Goal: Find specific page/section: Locate a particular part of the current website

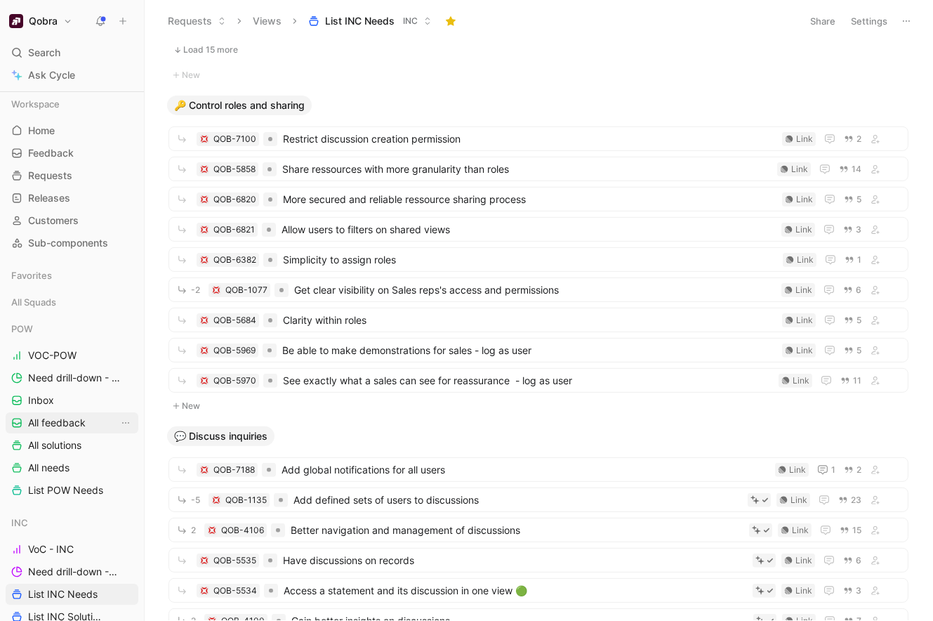
scroll to position [234, 0]
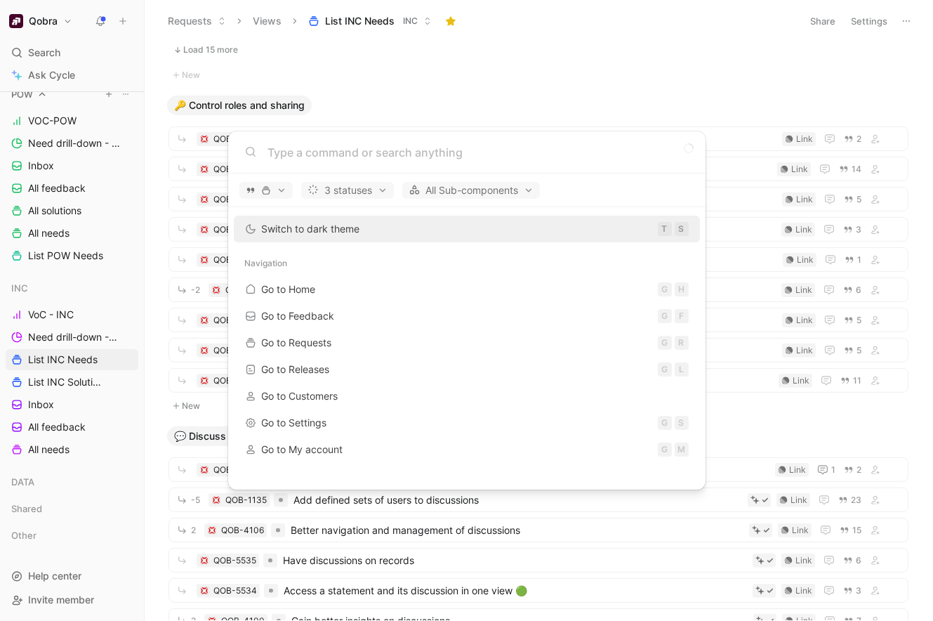
type input "u"
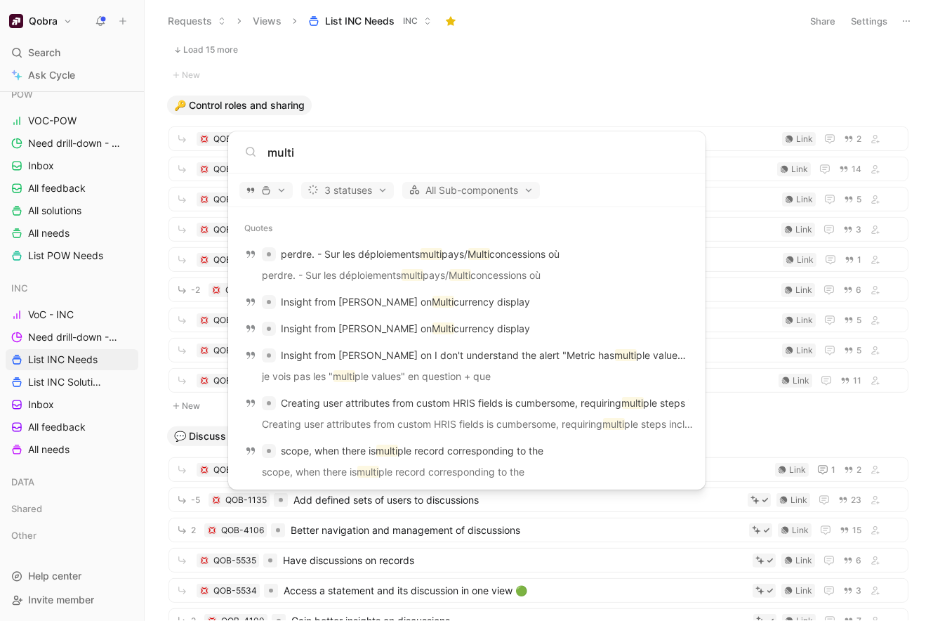
type input "multi"
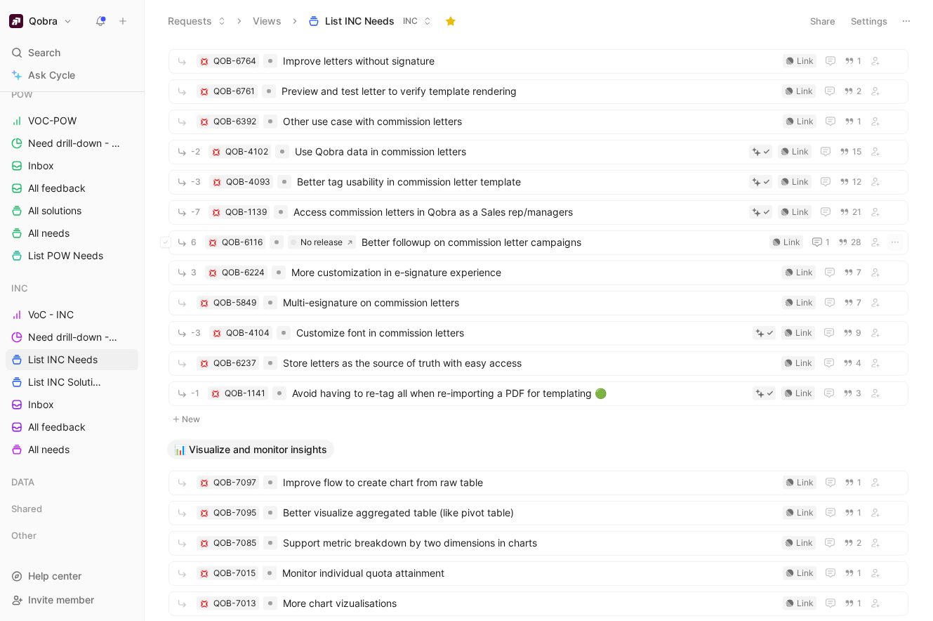
scroll to position [1985, 0]
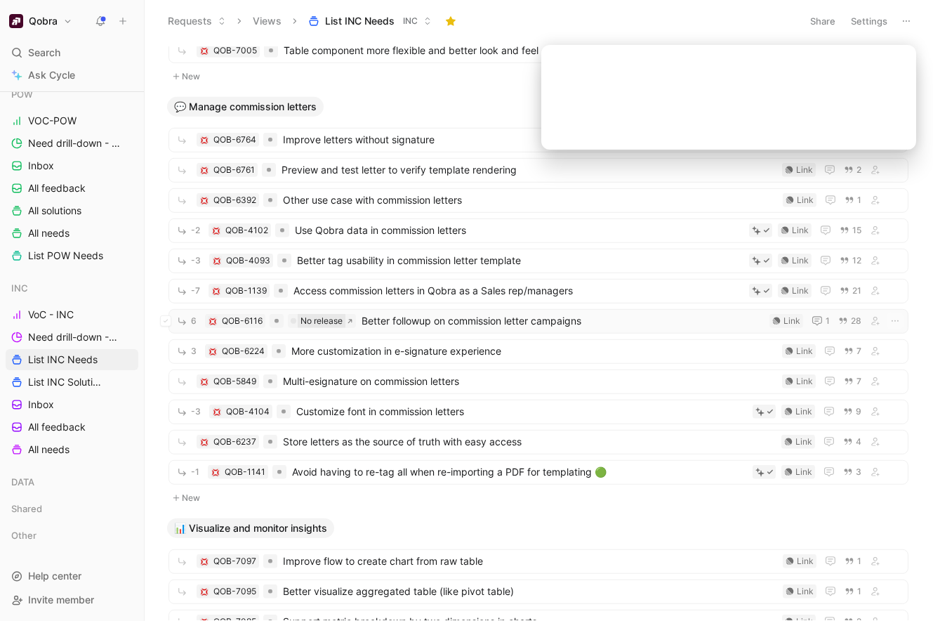
click at [331, 317] on div "No release" at bounding box center [321, 321] width 42 height 14
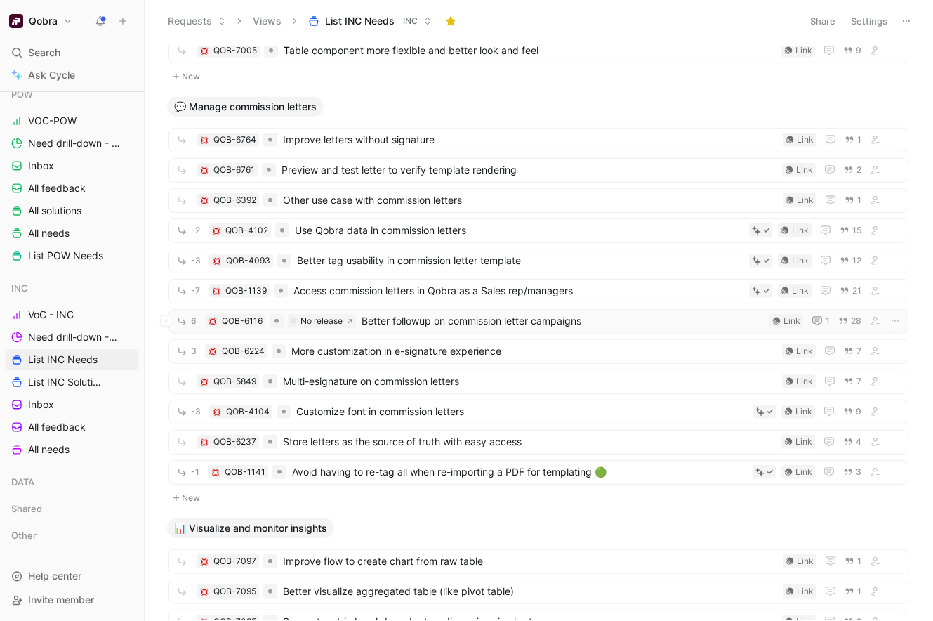
click at [430, 316] on span "Better followup on commission letter campaigns" at bounding box center [563, 320] width 402 height 17
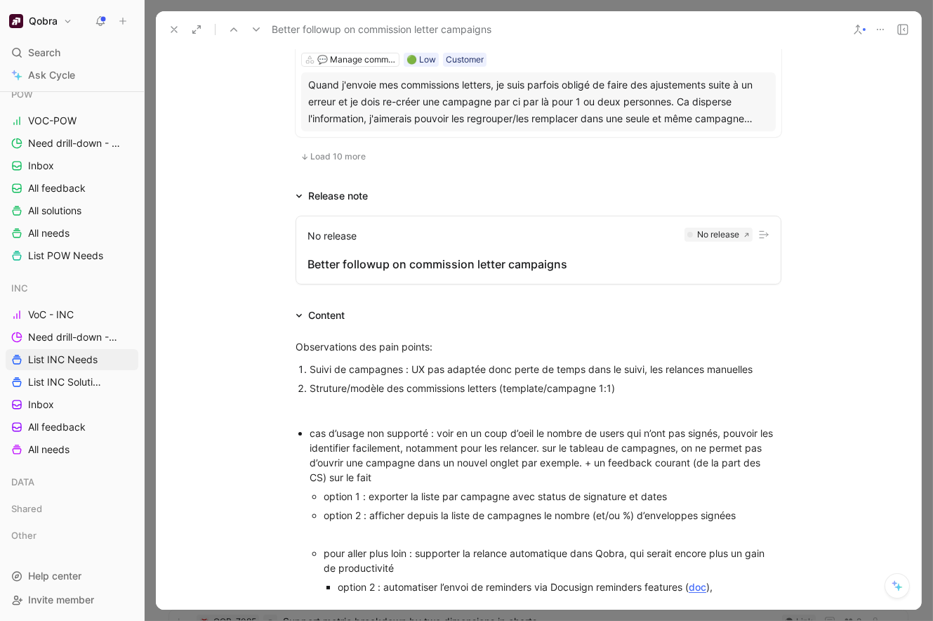
scroll to position [1078, 0]
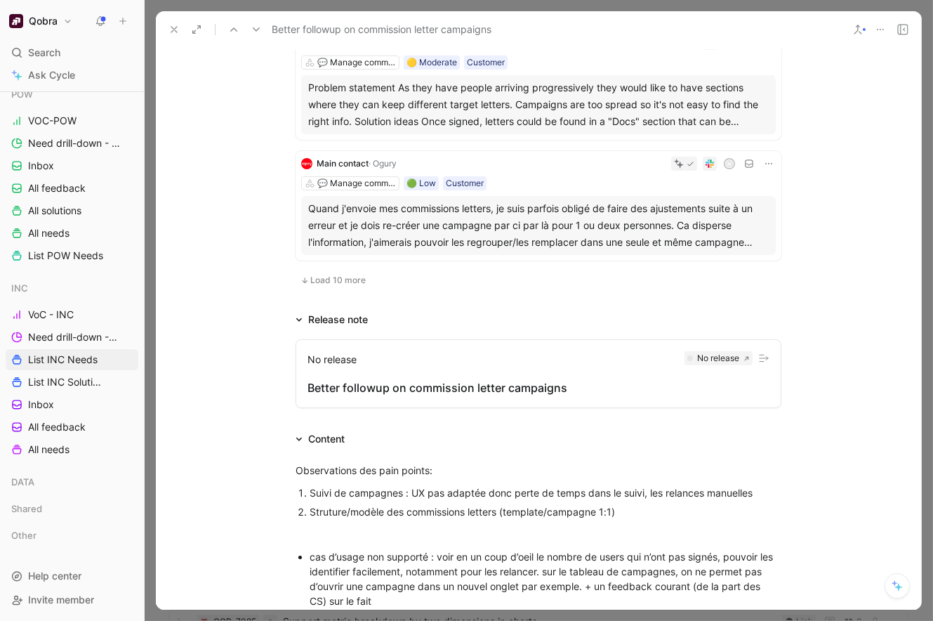
click at [419, 383] on div "Better followup on commission letter campaigns" at bounding box center [538, 387] width 462 height 17
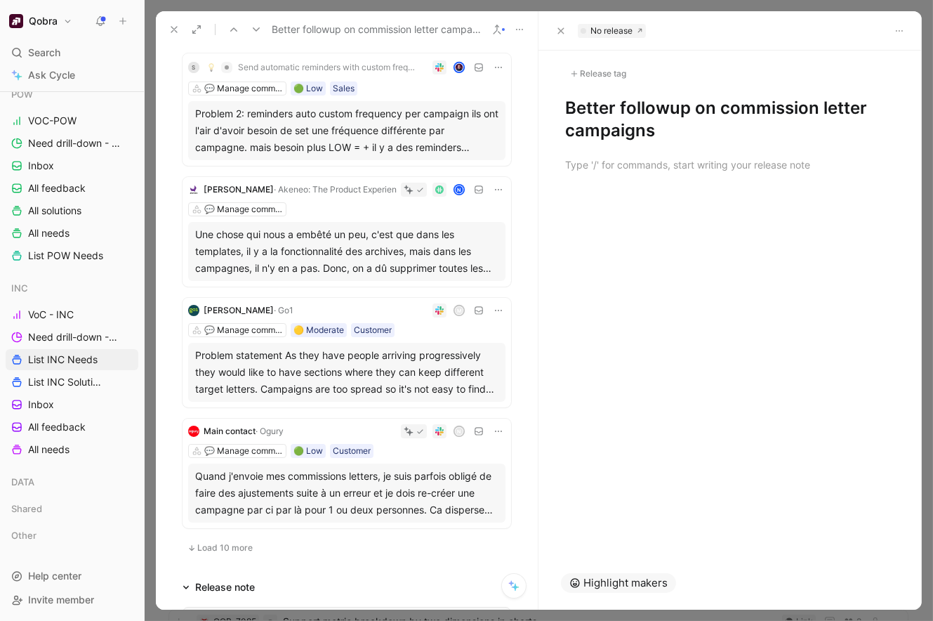
scroll to position [927, 0]
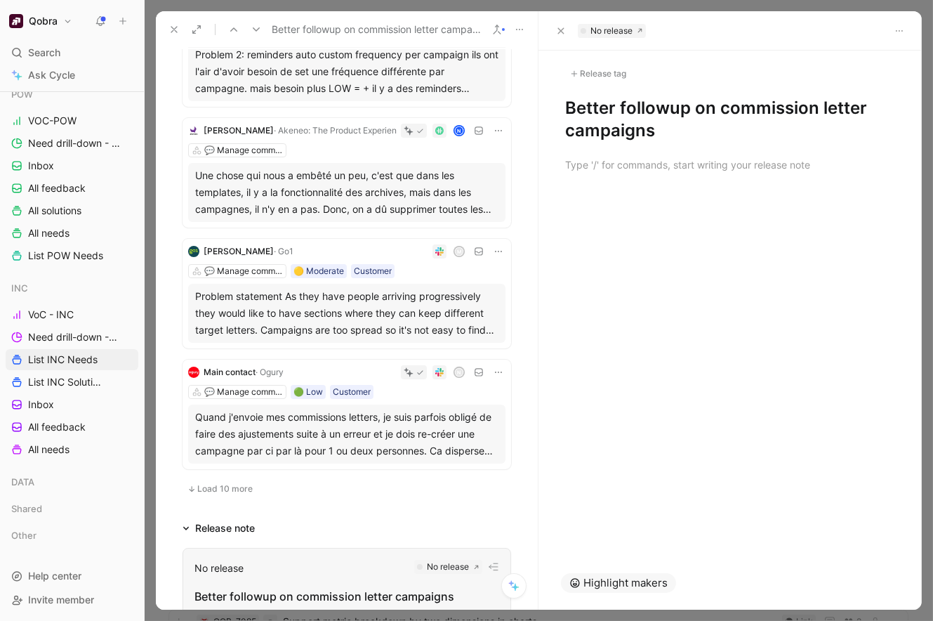
click at [241, 493] on button "Load 10 more" at bounding box center [220, 488] width 75 height 17
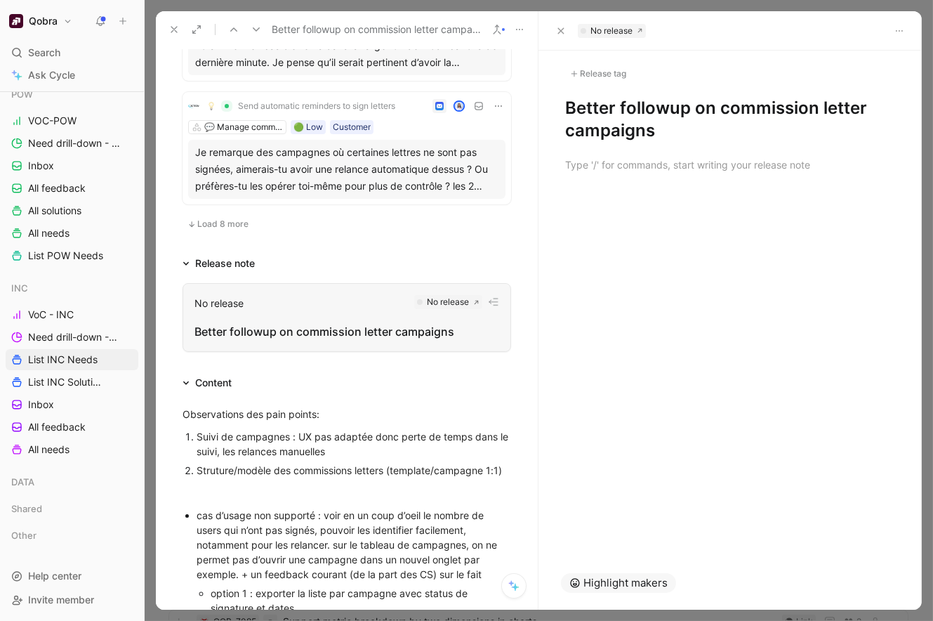
scroll to position [2396, 0]
